Goal: Task Accomplishment & Management: Manage account settings

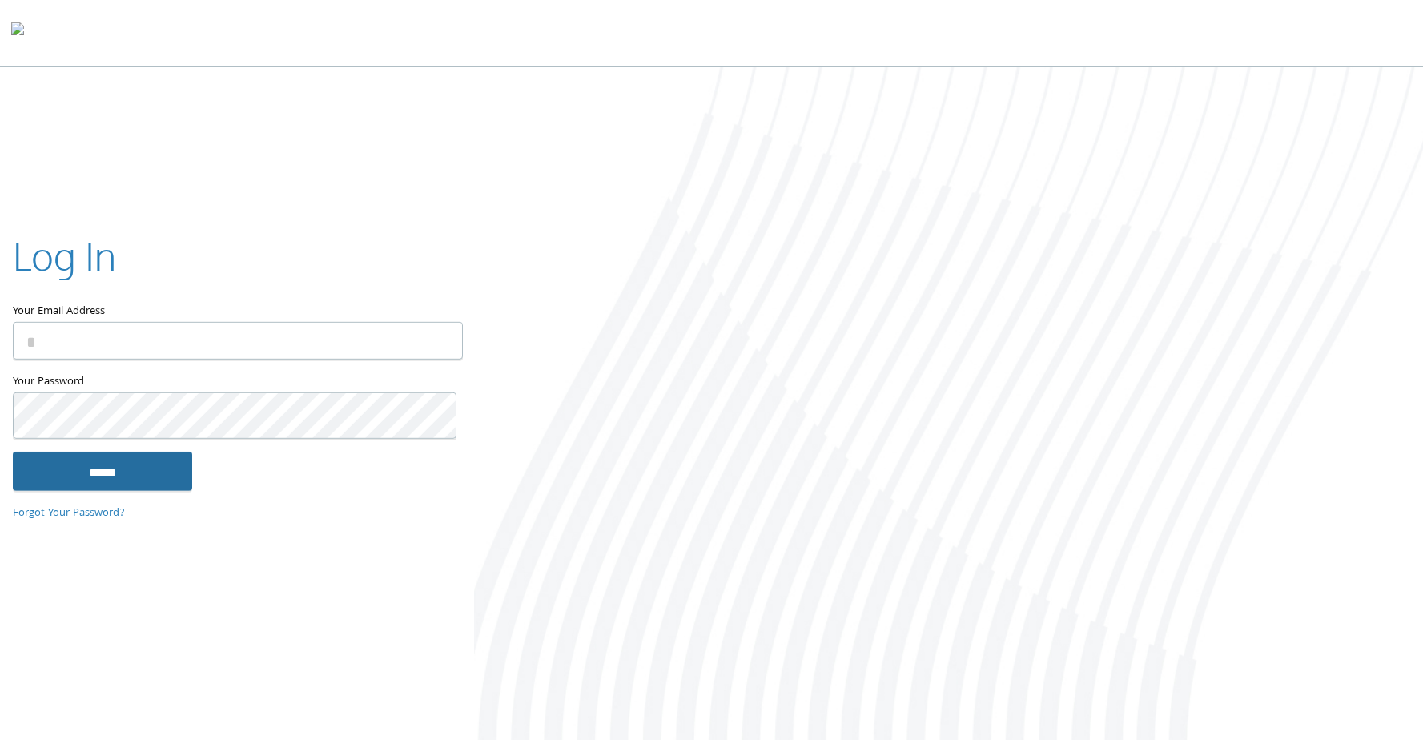
type input "**********"
click at [164, 490] on input "******" at bounding box center [102, 471] width 179 height 38
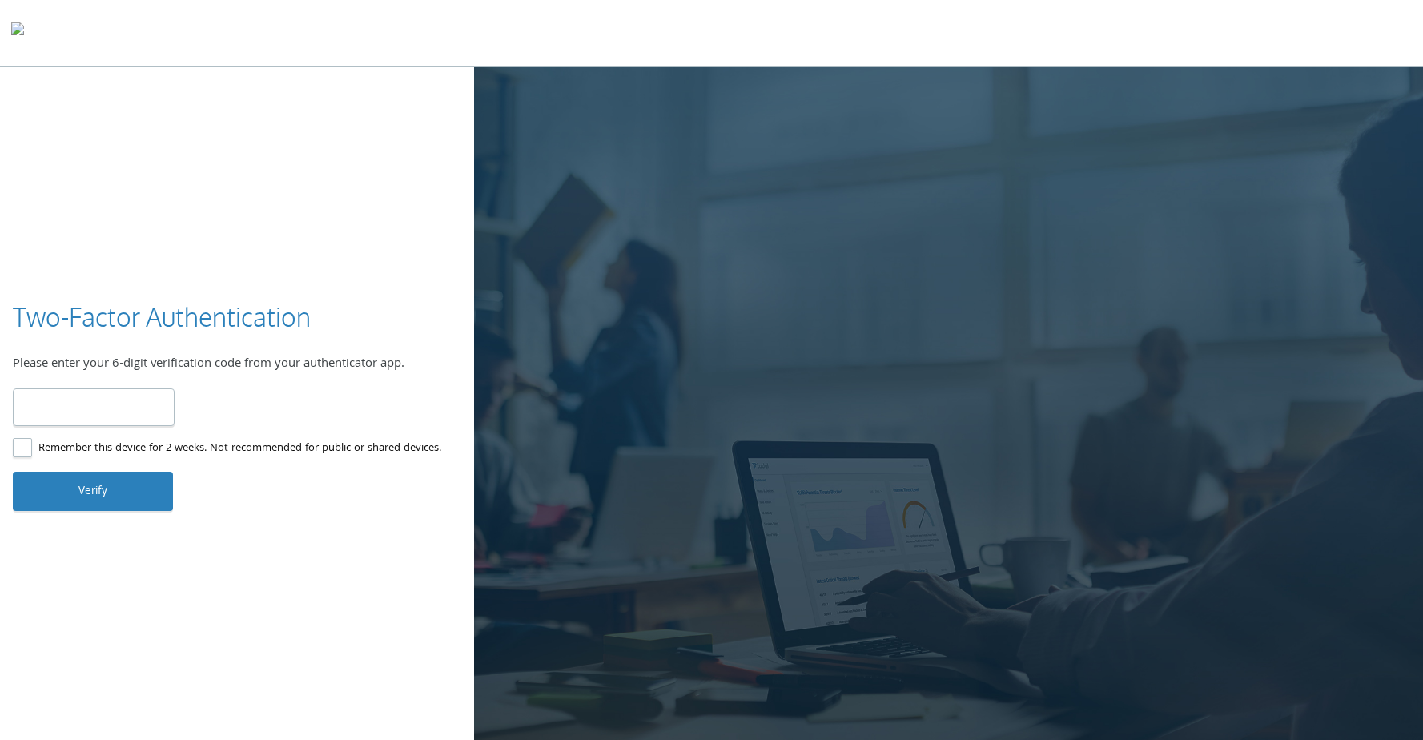
click at [59, 426] on input "number" at bounding box center [94, 407] width 162 height 38
type input "******"
